Goal: Task Accomplishment & Management: Manage account settings

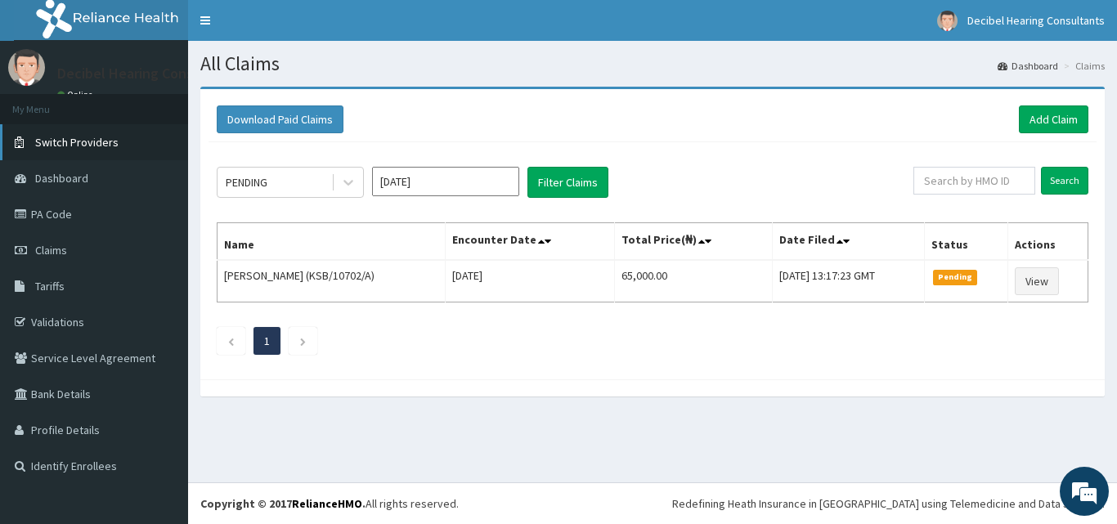
click at [79, 144] on span "Switch Providers" at bounding box center [76, 142] width 83 height 15
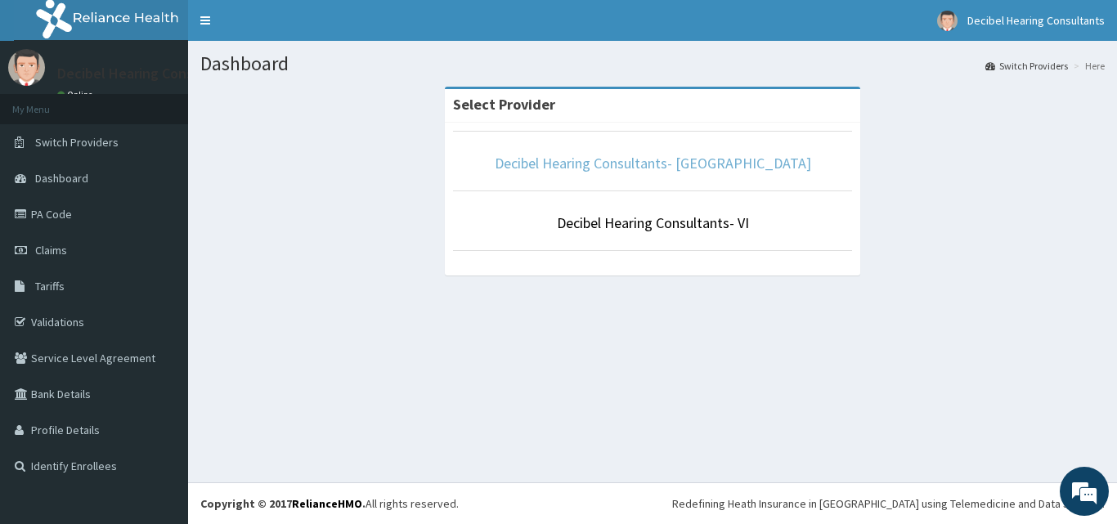
click at [687, 165] on link "Decibel Hearing Consultants- [GEOGRAPHIC_DATA]" at bounding box center [653, 163] width 316 height 19
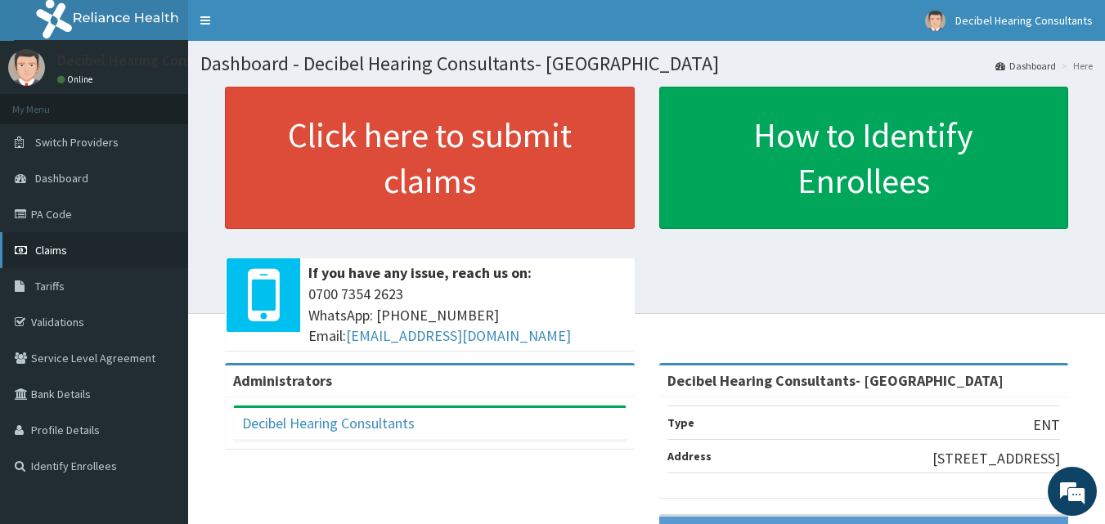
click at [50, 245] on span "Claims" at bounding box center [51, 250] width 32 height 15
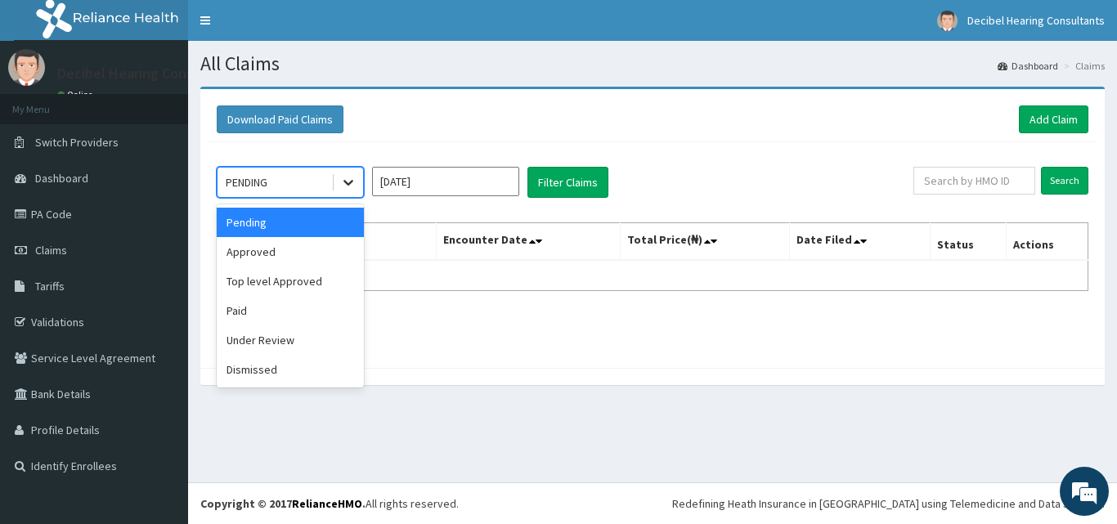
click at [343, 186] on icon at bounding box center [348, 182] width 16 height 16
click at [325, 264] on div "Approved" at bounding box center [290, 251] width 147 height 29
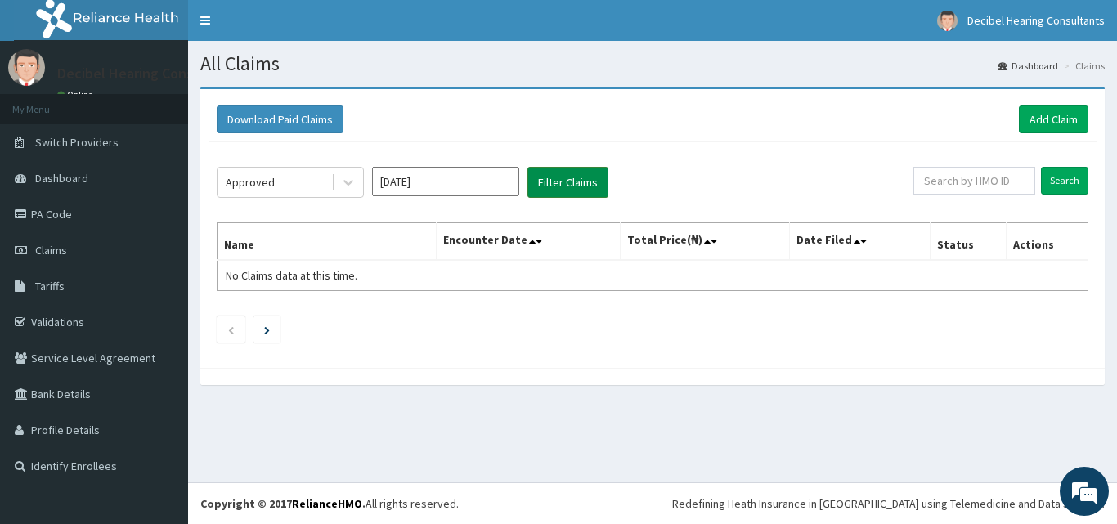
click at [602, 182] on button "Filter Claims" at bounding box center [567, 182] width 81 height 31
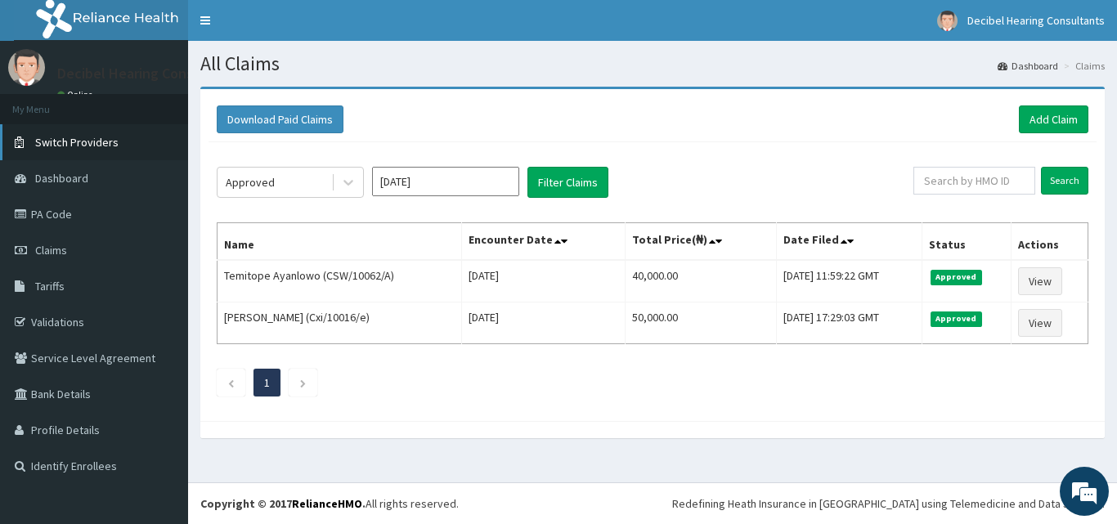
click at [64, 148] on span "Switch Providers" at bounding box center [76, 142] width 83 height 15
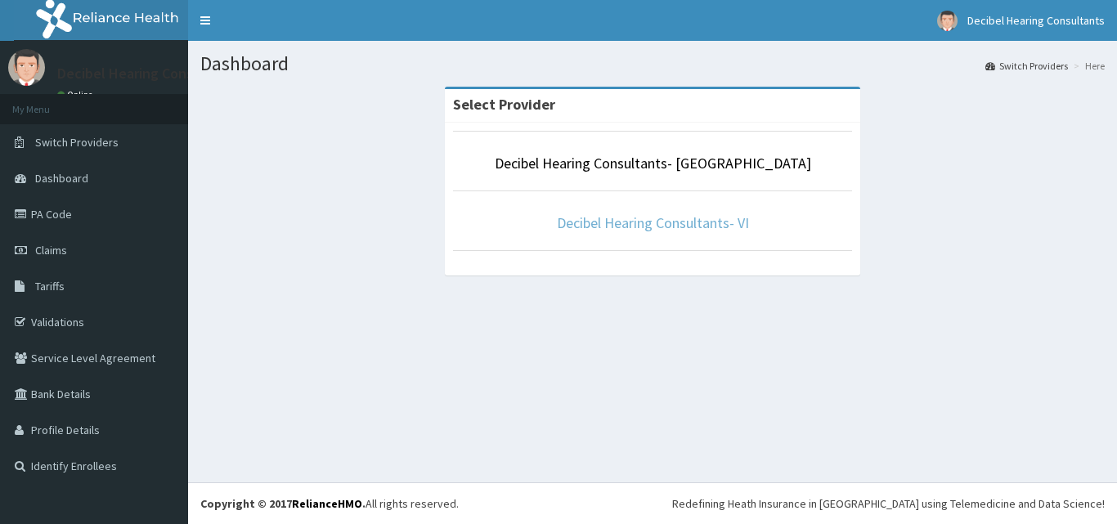
click at [659, 224] on link "Decibel Hearing Consultants- VI" at bounding box center [653, 222] width 192 height 19
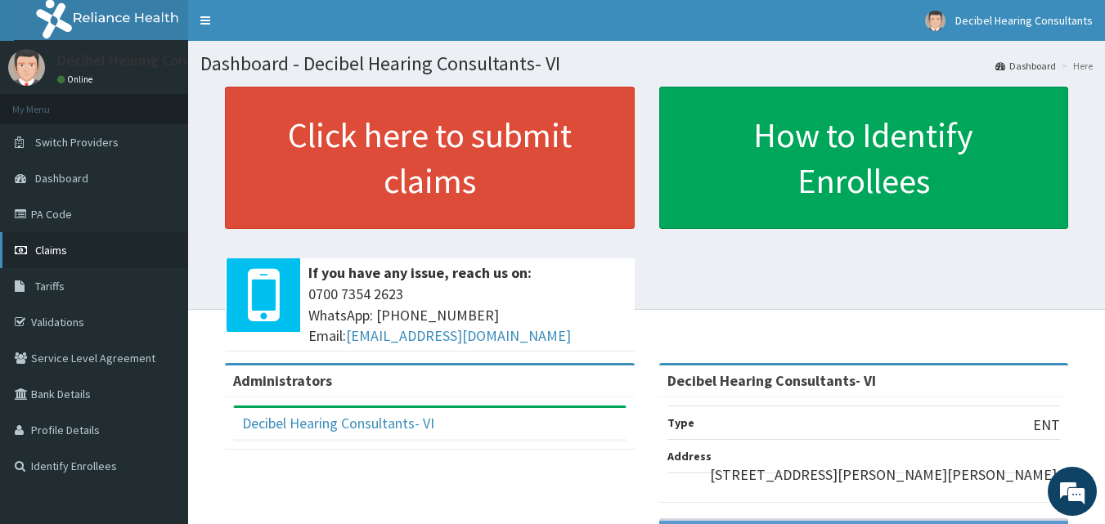
click at [57, 254] on span "Claims" at bounding box center [51, 250] width 32 height 15
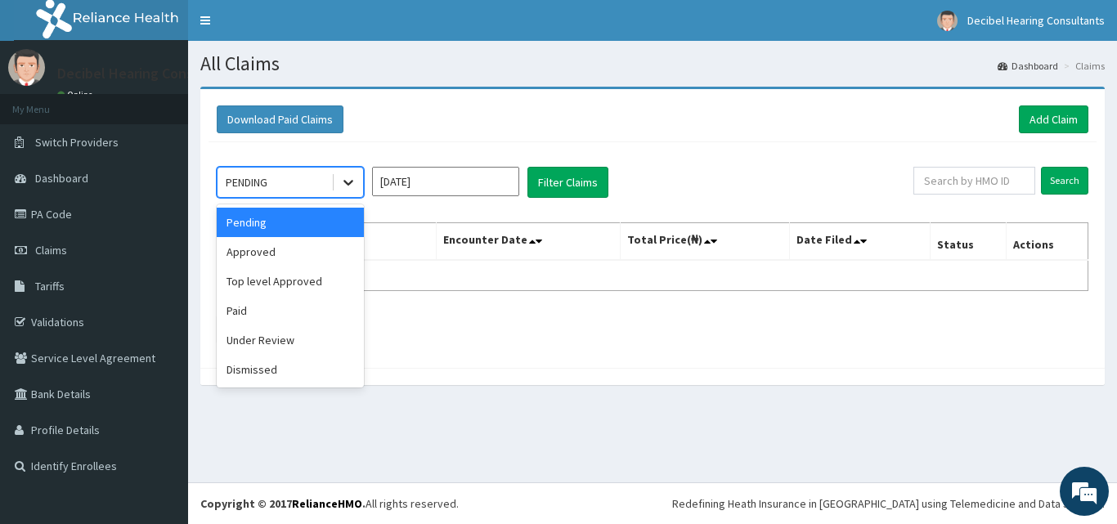
click at [352, 186] on icon at bounding box center [348, 182] width 16 height 16
click at [320, 259] on div "Approved" at bounding box center [290, 251] width 147 height 29
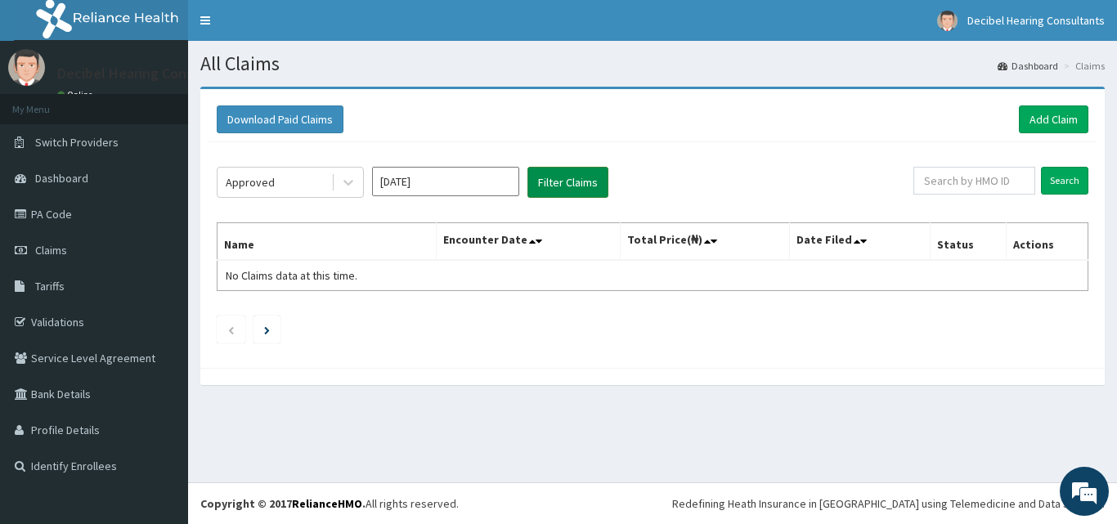
click at [569, 184] on button "Filter Claims" at bounding box center [567, 182] width 81 height 31
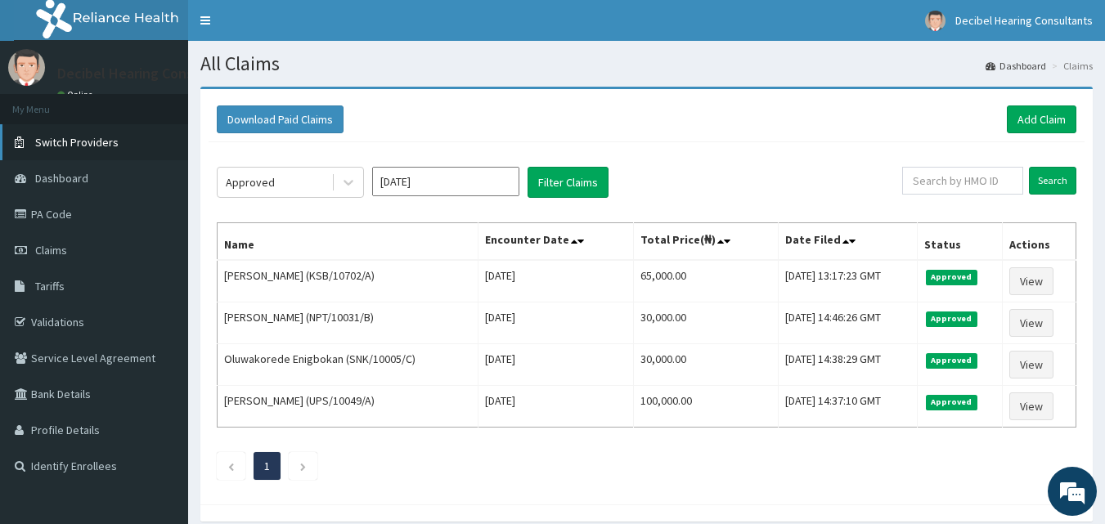
click at [74, 140] on span "Switch Providers" at bounding box center [76, 142] width 83 height 15
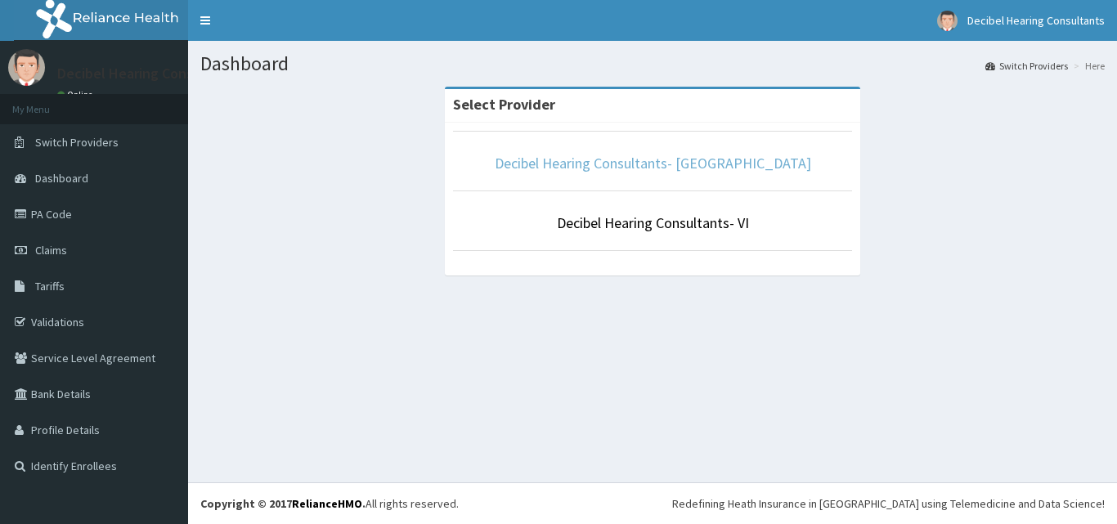
click at [677, 169] on link "Decibel Hearing Consultants- [GEOGRAPHIC_DATA]" at bounding box center [653, 163] width 316 height 19
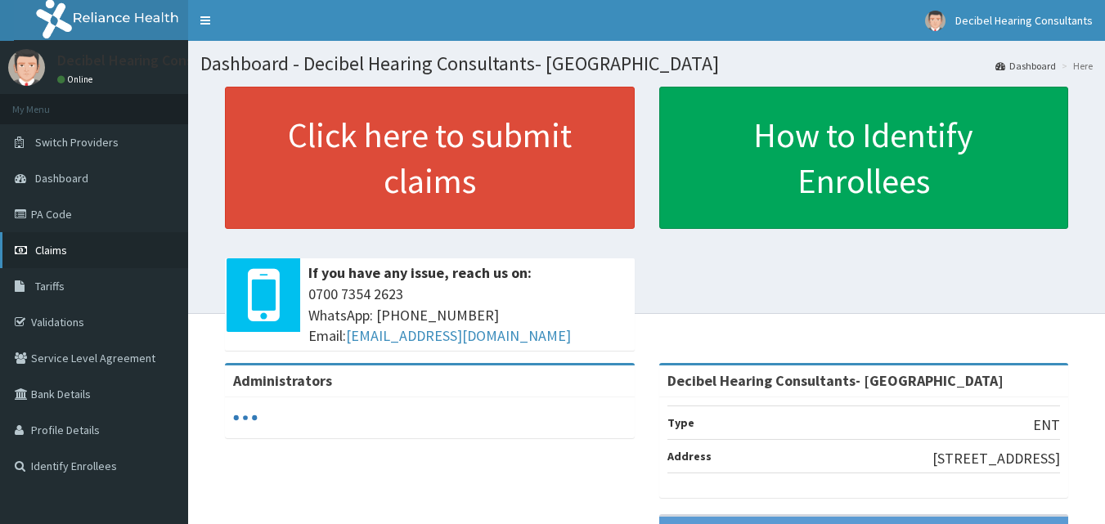
click at [67, 244] on link "Claims" at bounding box center [94, 250] width 188 height 36
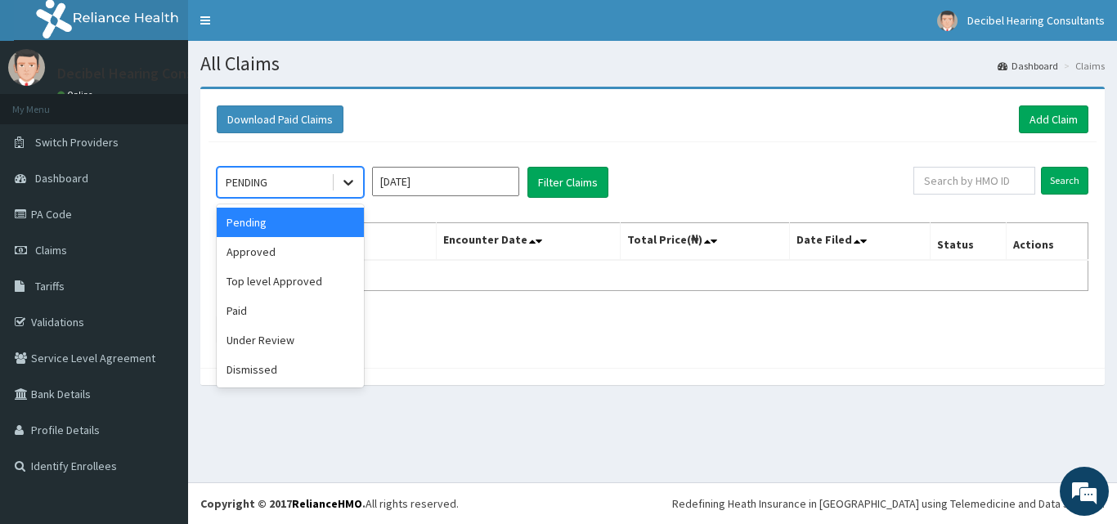
click at [336, 173] on div at bounding box center [348, 182] width 29 height 29
click at [322, 243] on div "Approved" at bounding box center [290, 251] width 147 height 29
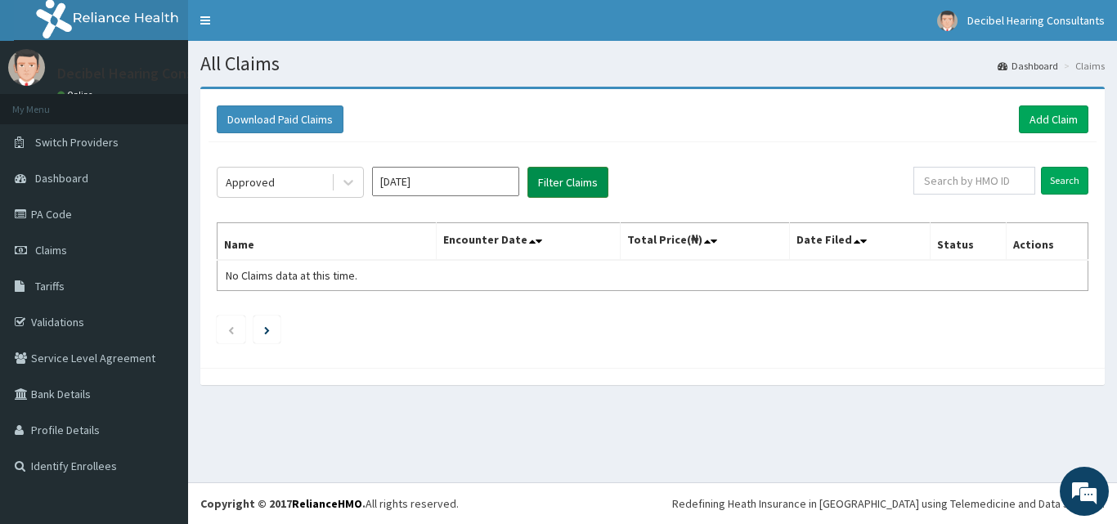
click at [574, 174] on button "Filter Claims" at bounding box center [567, 182] width 81 height 31
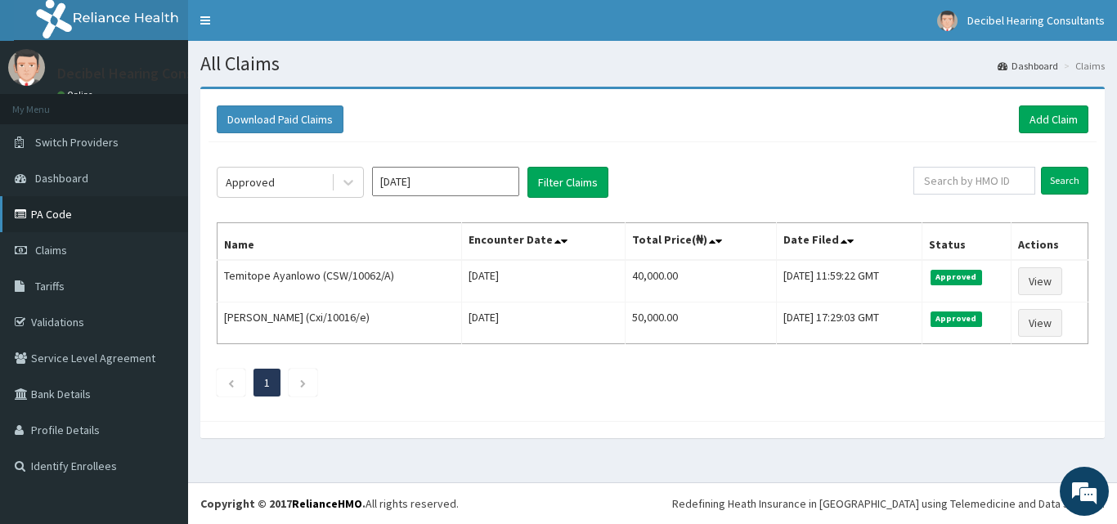
click at [40, 217] on link "PA Code" at bounding box center [94, 214] width 188 height 36
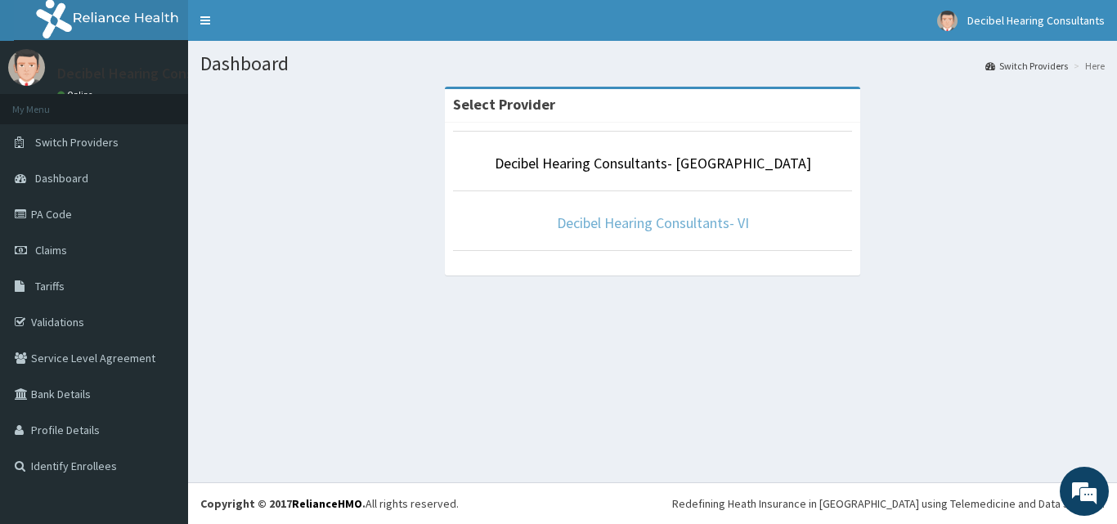
click at [628, 221] on link "Decibel Hearing Consultants- VI" at bounding box center [653, 222] width 192 height 19
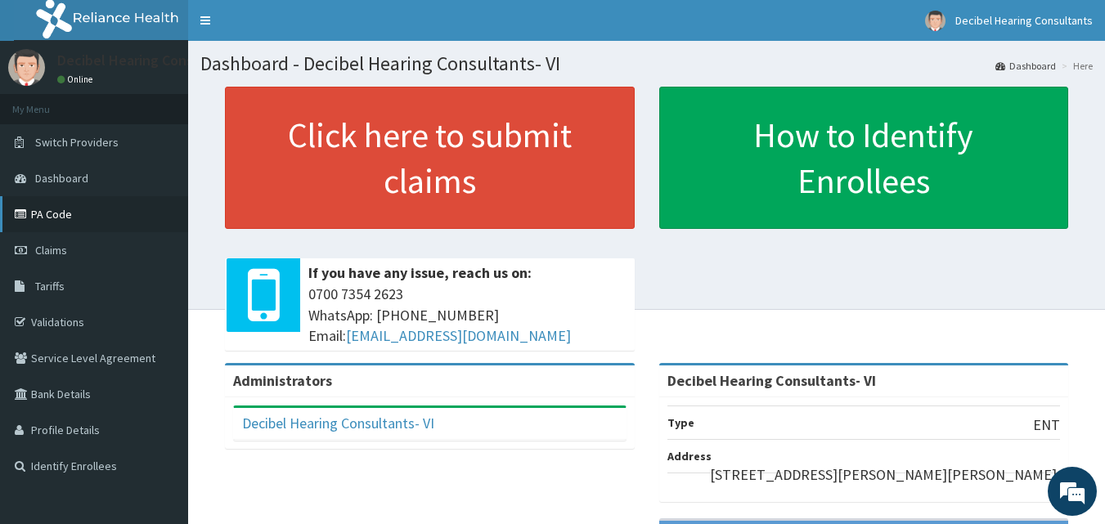
click at [44, 221] on link "PA Code" at bounding box center [94, 214] width 188 height 36
